Goal: Understand process/instructions: Understand process/instructions

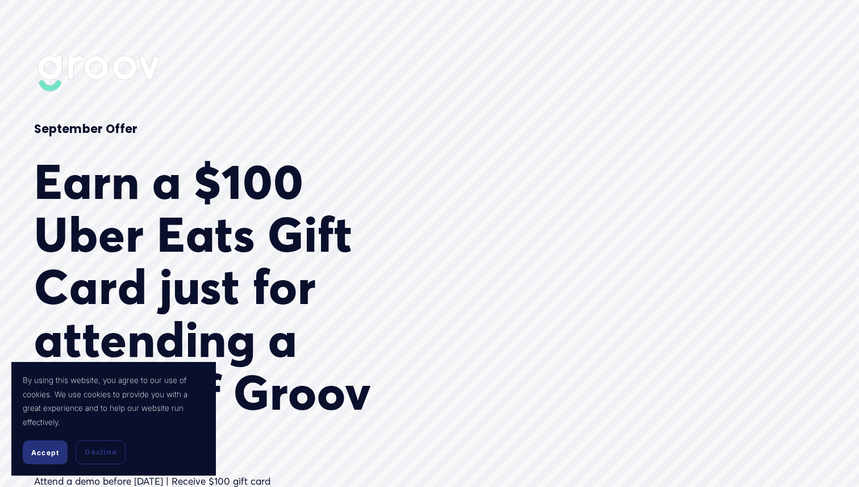
click at [44, 453] on span "Accept" at bounding box center [45, 452] width 28 height 9
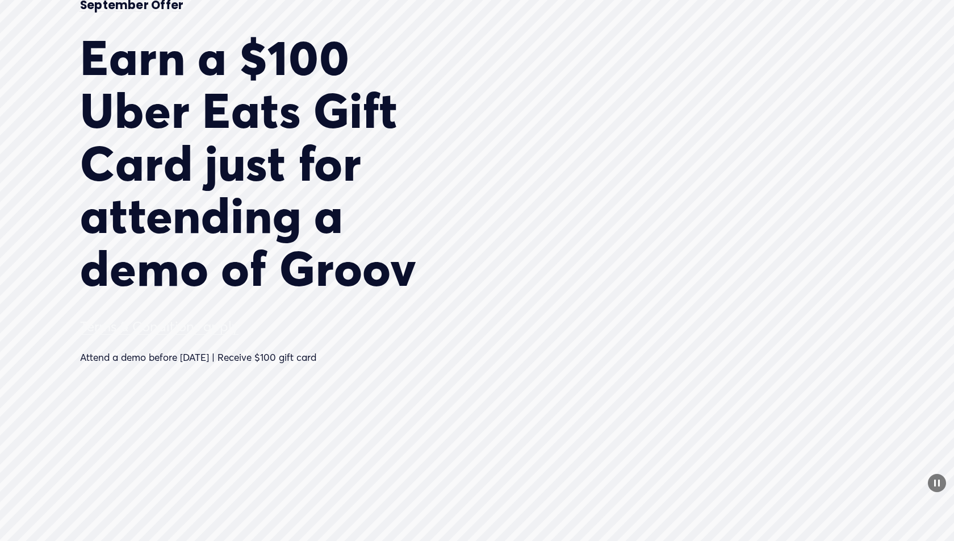
scroll to position [131, 0]
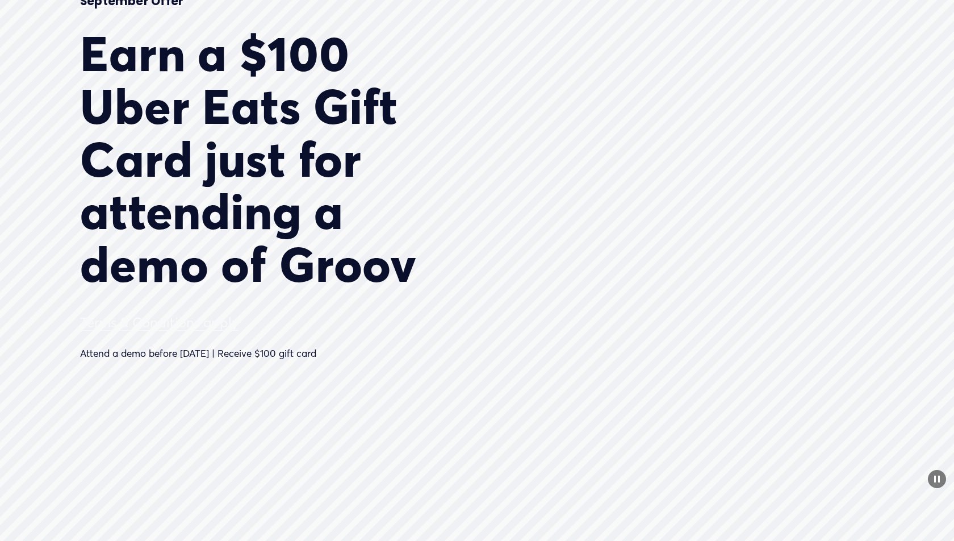
click at [145, 319] on link "Terms & Conditions apply" at bounding box center [159, 322] width 158 height 16
type input "44.1"
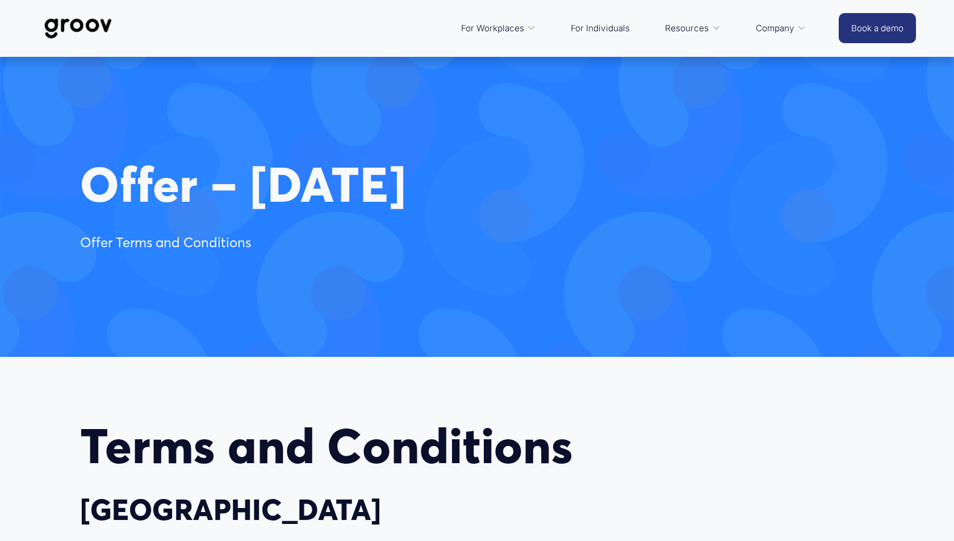
select select "AU"
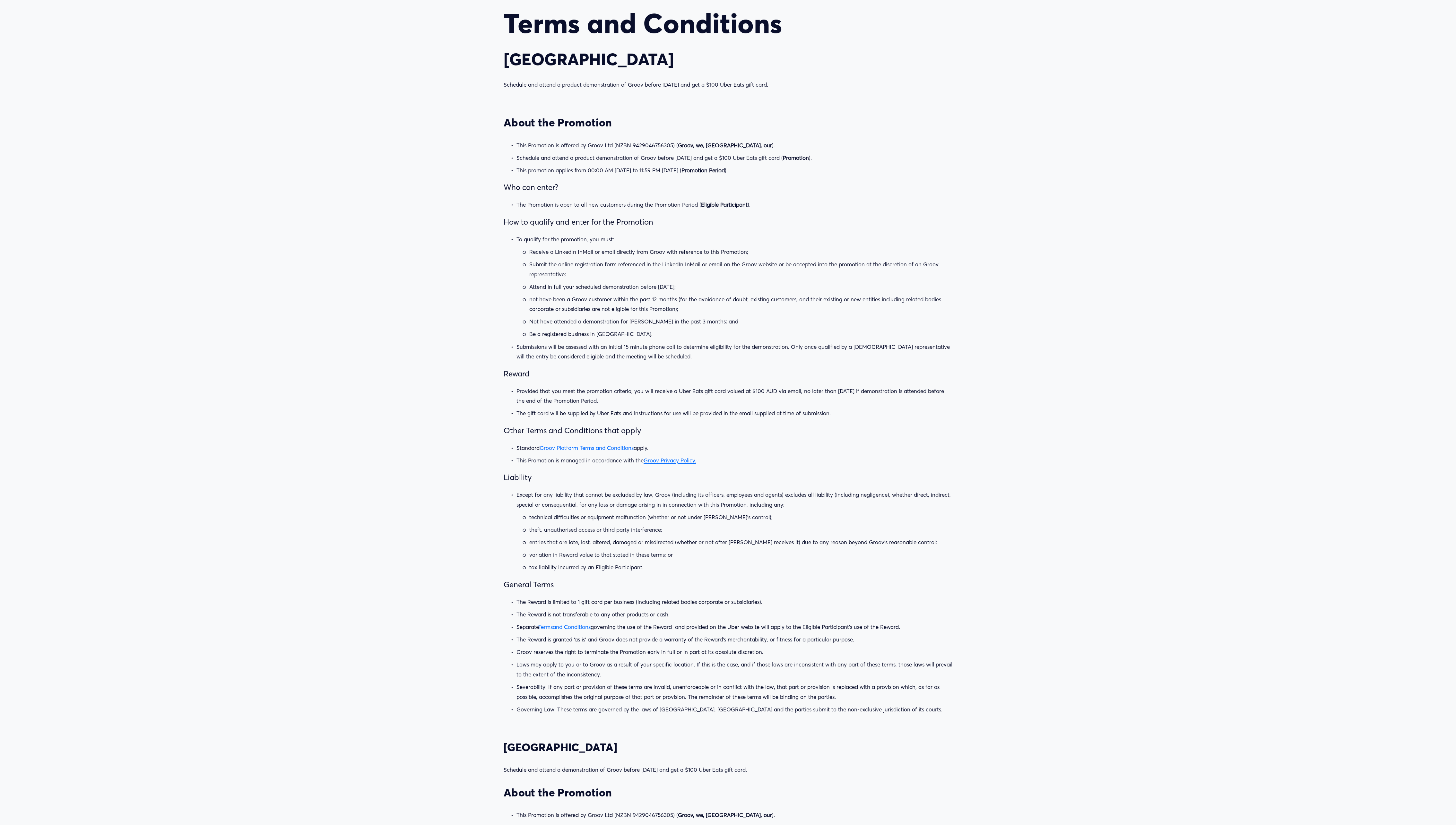
scroll to position [381, 0]
